Goal: Information Seeking & Learning: Learn about a topic

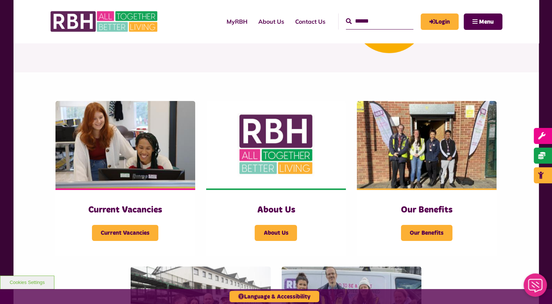
scroll to position [105, 0]
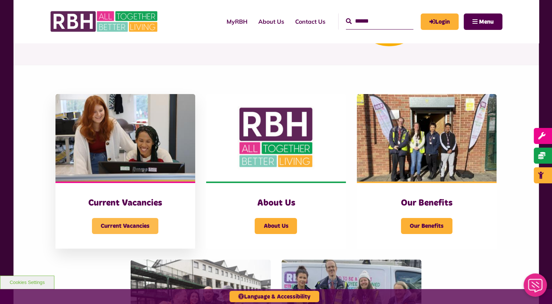
click at [122, 233] on span "Current Vacancies" at bounding box center [125, 226] width 66 height 16
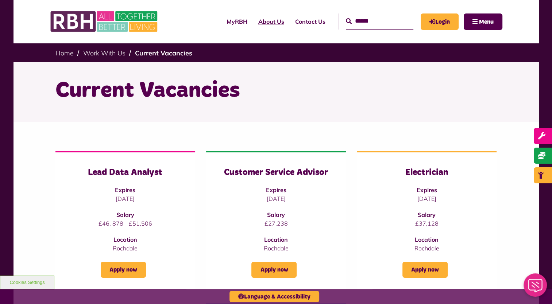
click at [258, 23] on link "About Us" at bounding box center [271, 22] width 37 height 20
click at [472, 21] on button "Menu" at bounding box center [483, 22] width 39 height 16
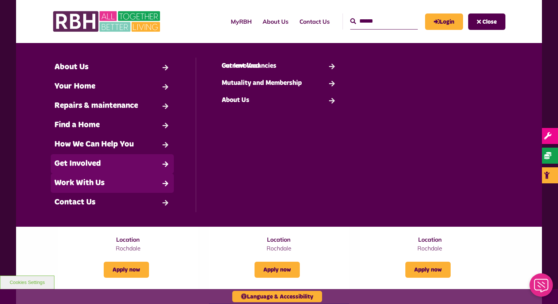
click at [60, 182] on link "Work With Us" at bounding box center [112, 183] width 123 height 19
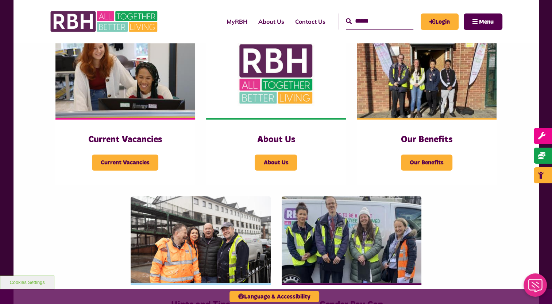
scroll to position [171, 0]
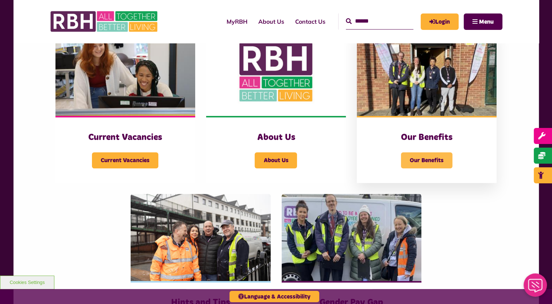
click at [423, 157] on span "Our Benefits" at bounding box center [426, 161] width 51 height 16
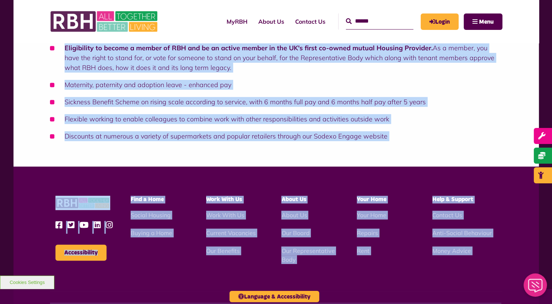
scroll to position [507, 0]
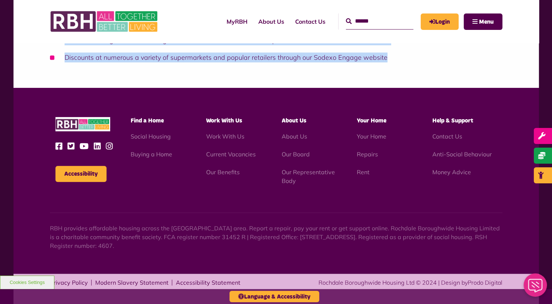
drag, startPoint x: 55, startPoint y: 191, endPoint x: 400, endPoint y: 64, distance: 367.5
copy div "loremip do Sitamet con ADI Elit Seddoe Temp - INC ut la etdolorema Aliqua Enim …"
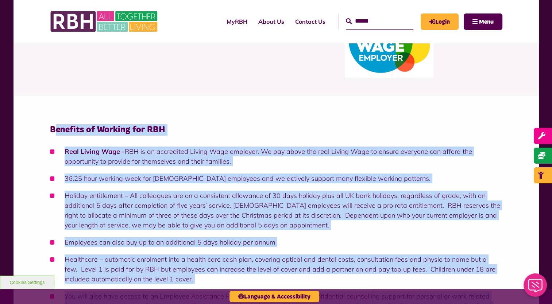
scroll to position [0, 0]
